Goal: Navigation & Orientation: Understand site structure

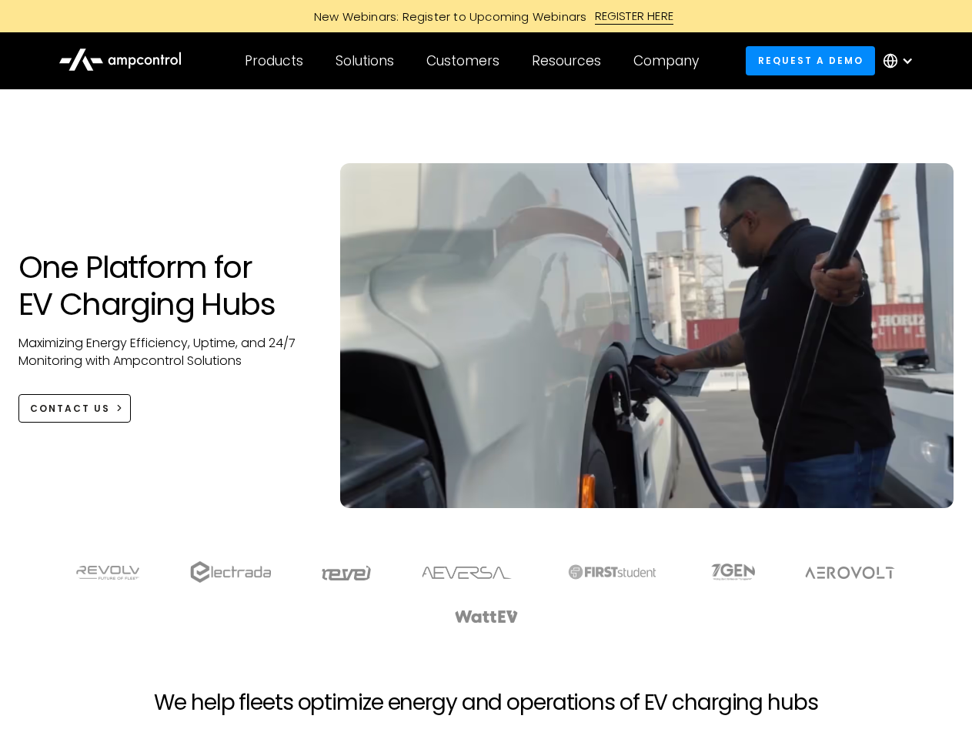
click at [473, 61] on div "Customers" at bounding box center [462, 60] width 73 height 17
click at [273, 61] on div "Products" at bounding box center [274, 60] width 59 height 17
click at [366, 61] on div "Solutions" at bounding box center [365, 60] width 59 height 17
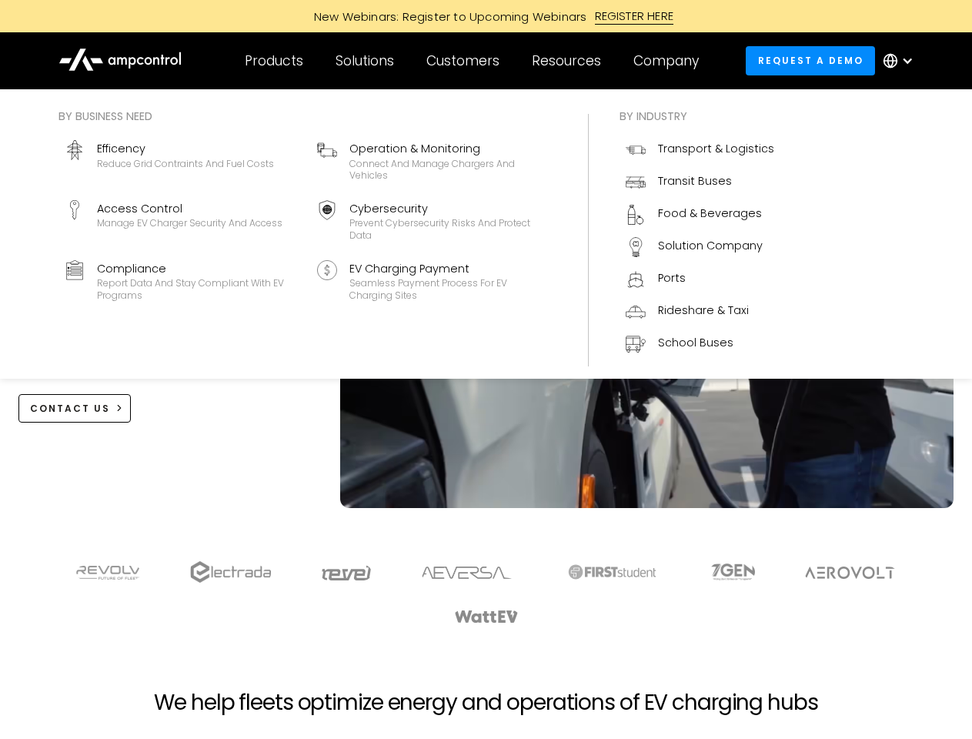
click at [466, 61] on div "Customers" at bounding box center [462, 60] width 73 height 17
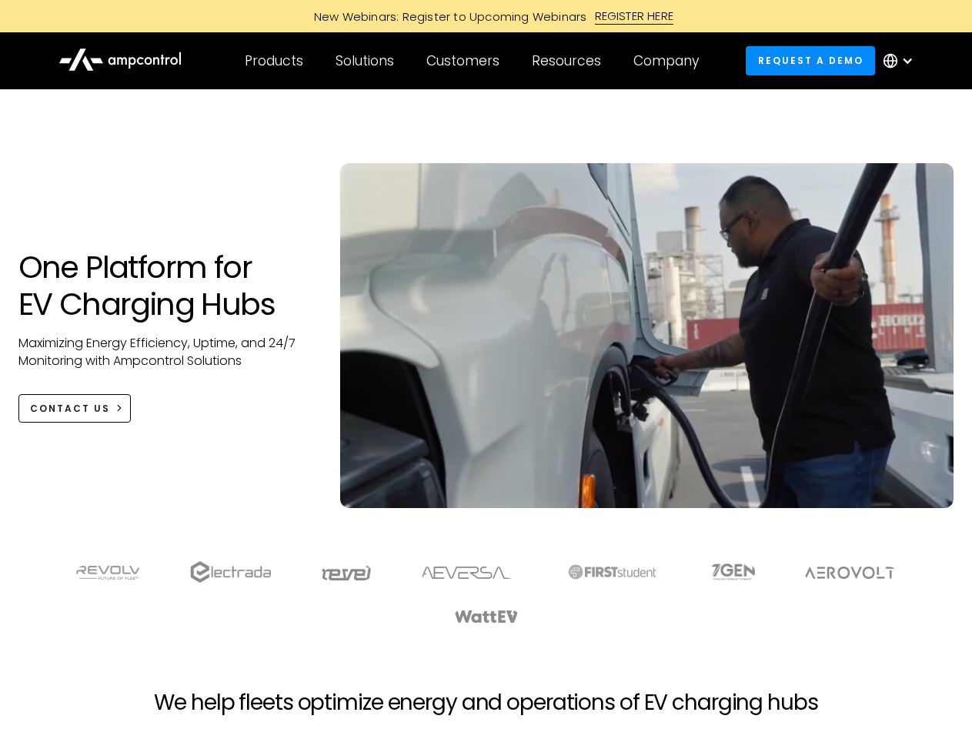
click at [570, 61] on div "Resources" at bounding box center [566, 60] width 69 height 17
click at [671, 61] on div "Company" at bounding box center [666, 60] width 65 height 17
click at [902, 61] on div at bounding box center [907, 61] width 12 height 12
